Goal: Information Seeking & Learning: Check status

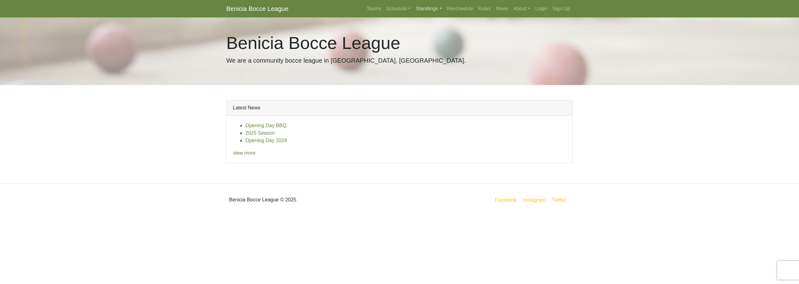
click at [436, 11] on link "Standings" at bounding box center [428, 8] width 31 height 12
click at [403, 7] on link "Schedule" at bounding box center [399, 8] width 30 height 12
click at [397, 94] on strong "Playoffs" at bounding box center [401, 93] width 19 height 5
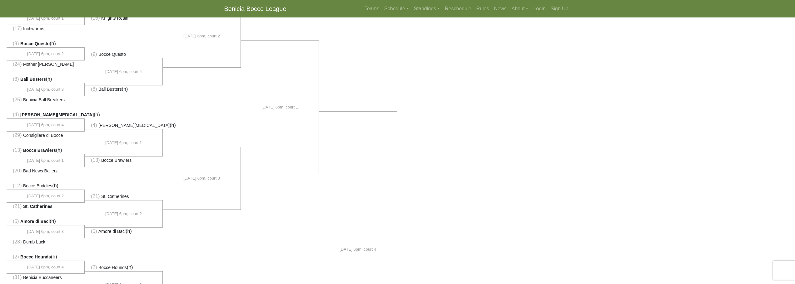
scroll to position [83, 0]
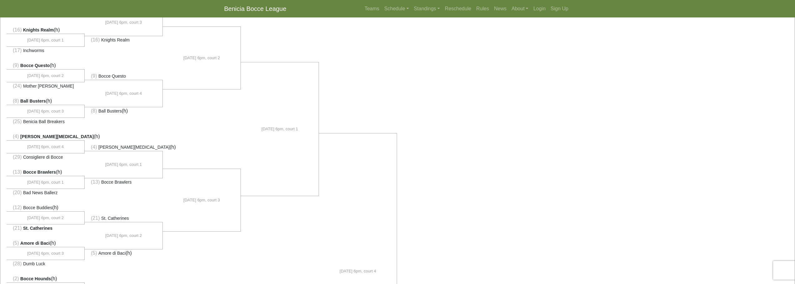
click at [29, 123] on span "Benicia Ball Breakers" at bounding box center [44, 121] width 42 height 5
click at [31, 101] on span "Ball Busters" at bounding box center [33, 101] width 26 height 5
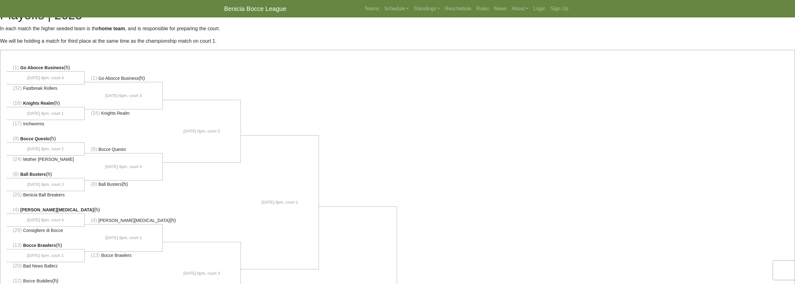
scroll to position [0, 0]
